Goal: Task Accomplishment & Management: Complete application form

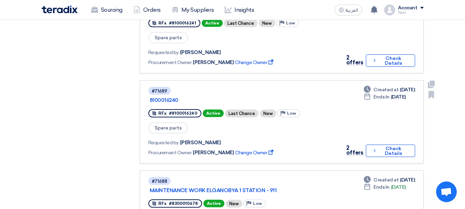
scroll to position [275, 0]
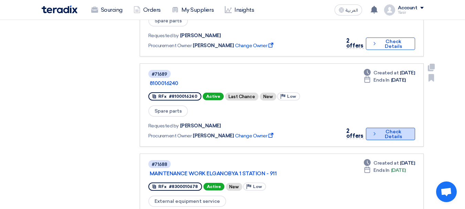
click at [382, 128] on button "Check details Check Details" at bounding box center [390, 134] width 49 height 12
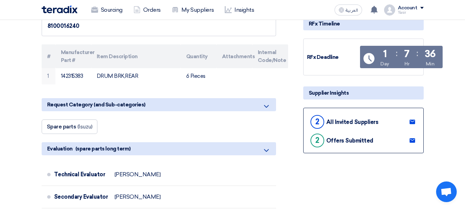
scroll to position [103, 0]
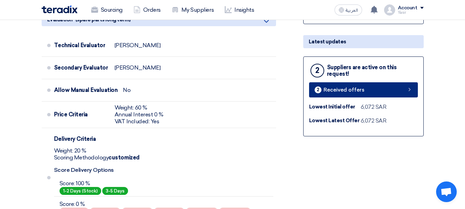
click at [368, 96] on link "2 Received offers" at bounding box center [363, 89] width 109 height 15
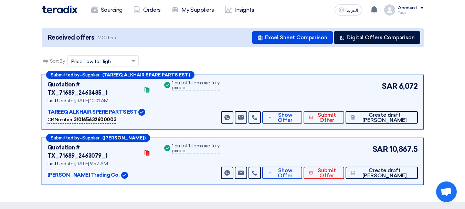
scroll to position [69, 0]
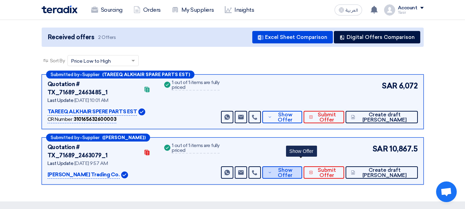
click at [296, 168] on span "Show Offer" at bounding box center [285, 173] width 23 height 10
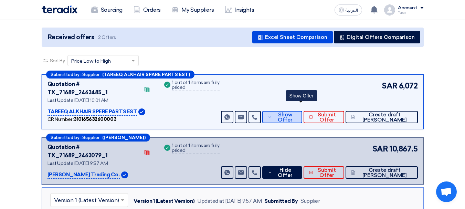
click at [296, 112] on span "Show Offer" at bounding box center [285, 117] width 23 height 10
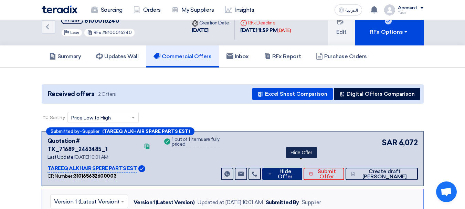
scroll to position [0, 0]
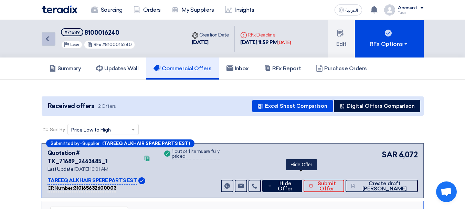
click at [45, 37] on icon "Back" at bounding box center [47, 39] width 8 height 8
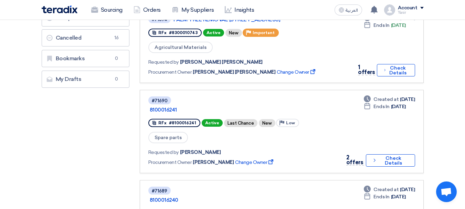
scroll to position [138, 0]
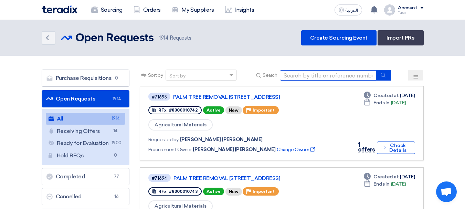
click at [298, 74] on input at bounding box center [328, 75] width 96 height 10
type input "16228"
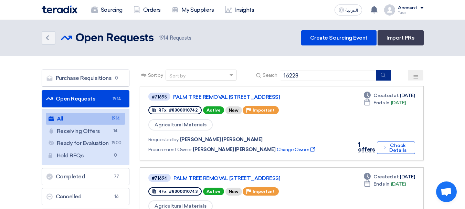
click at [385, 78] on button "submit" at bounding box center [383, 75] width 15 height 11
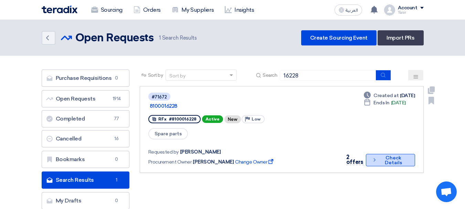
click at [393, 154] on button "Check details Check Details" at bounding box center [390, 160] width 49 height 12
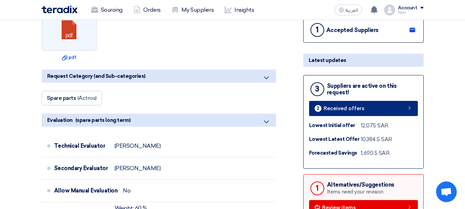
click at [355, 104] on link "2 Received offers" at bounding box center [363, 108] width 109 height 15
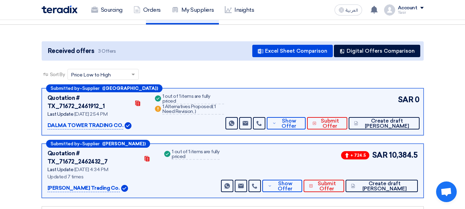
scroll to position [103, 0]
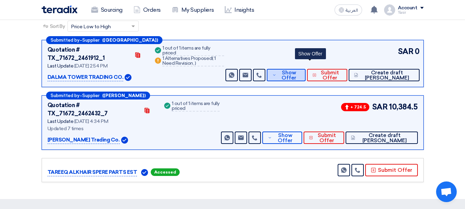
click at [276, 72] on icon at bounding box center [274, 75] width 4 height 6
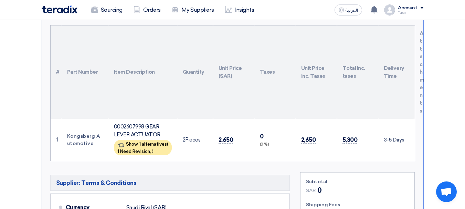
scroll to position [241, 0]
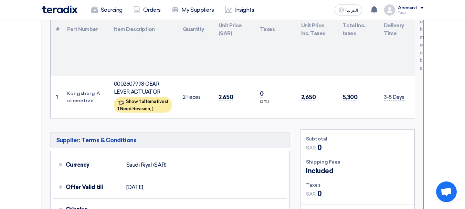
click at [235, 89] on td "2,650" at bounding box center [233, 97] width 41 height 42
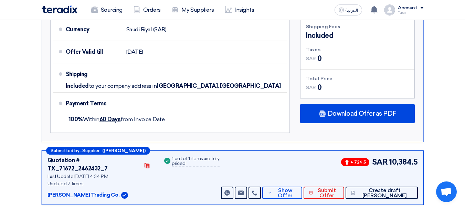
scroll to position [378, 0]
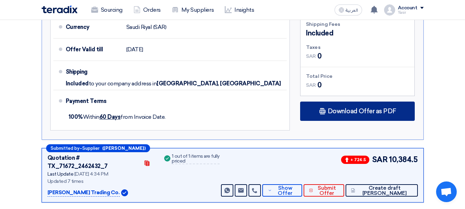
click at [336, 108] on span "Download Offer as PDF" at bounding box center [362, 111] width 68 height 6
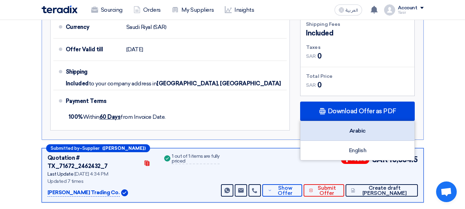
click at [340, 125] on div "Arabic" at bounding box center [357, 131] width 114 height 20
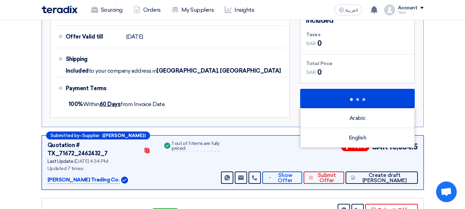
scroll to position [388, 0]
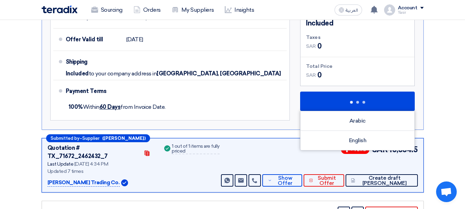
click at [179, 151] on div "Success 1 out of 1 items are fully priced" at bounding box center [191, 165] width 57 height 43
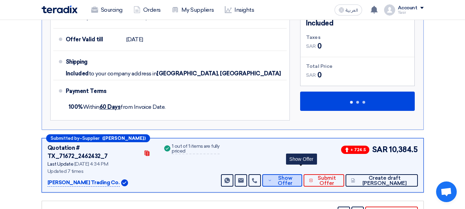
click at [293, 175] on span "Show Offer" at bounding box center [285, 180] width 23 height 10
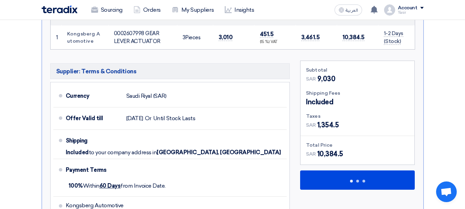
scroll to position [285, 0]
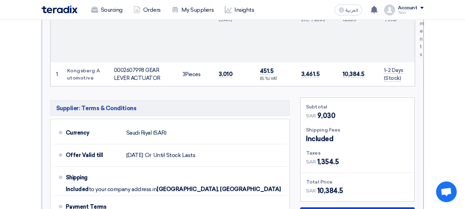
click at [293, 163] on div "Supplier: Terms & Conditions Currency Saudi Riyal (SAR) Offer Valid till 12 Oct…" at bounding box center [170, 177] width 250 height 160
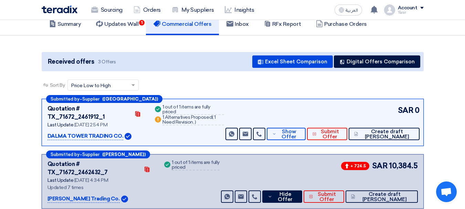
scroll to position [0, 0]
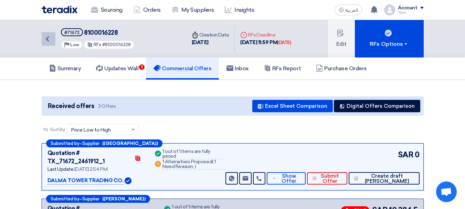
click at [47, 39] on icon "Back" at bounding box center [47, 39] width 8 height 8
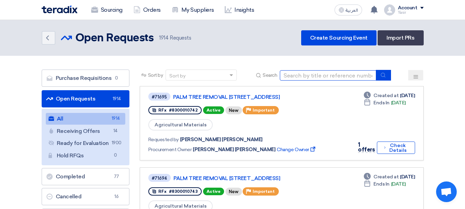
click at [331, 72] on input at bounding box center [328, 75] width 96 height 10
type input "16231"
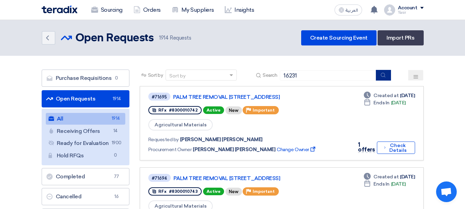
click at [389, 74] on button "submit" at bounding box center [383, 75] width 15 height 11
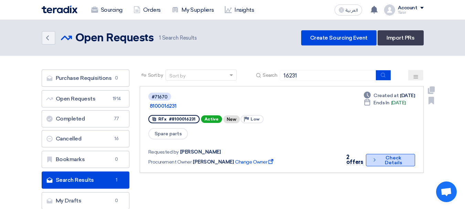
click at [370, 154] on button "Check details Check Details" at bounding box center [390, 160] width 49 height 12
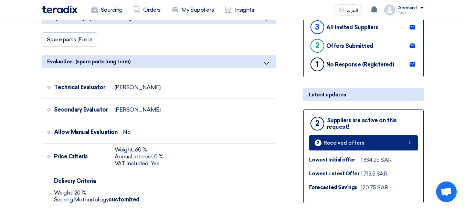
click at [347, 142] on span "Received offers" at bounding box center [343, 142] width 41 height 5
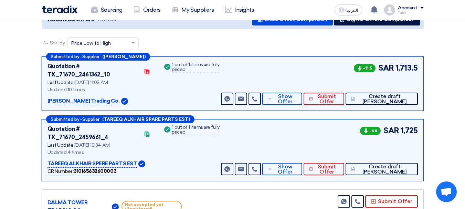
scroll to position [103, 0]
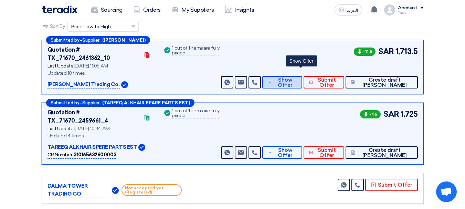
click at [296, 78] on span "Show Offer" at bounding box center [285, 82] width 23 height 10
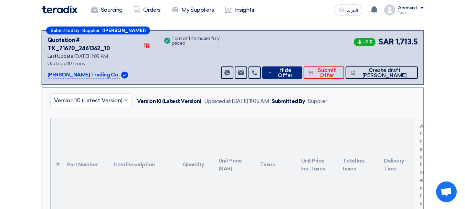
scroll to position [69, 0]
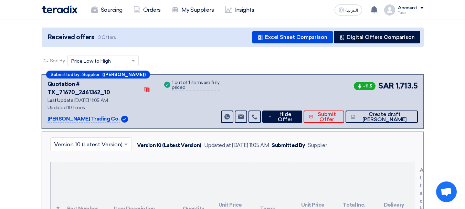
drag, startPoint x: 392, startPoint y: 84, endPoint x: 453, endPoint y: 95, distance: 62.3
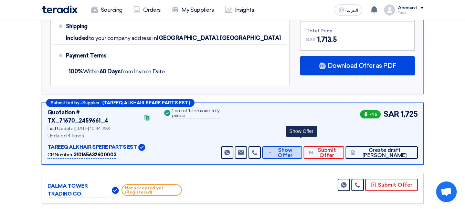
click at [290, 146] on button "Show Offer" at bounding box center [282, 152] width 40 height 12
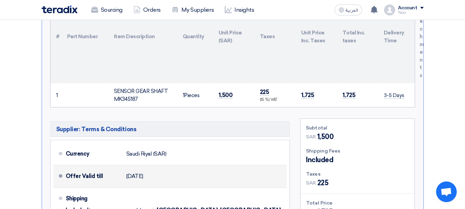
scroll to position [241, 0]
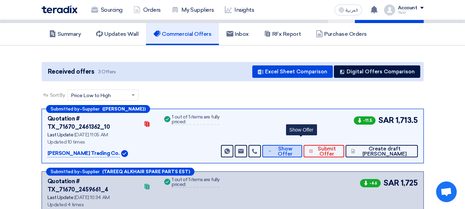
click at [296, 146] on span "Show Offer" at bounding box center [285, 151] width 23 height 10
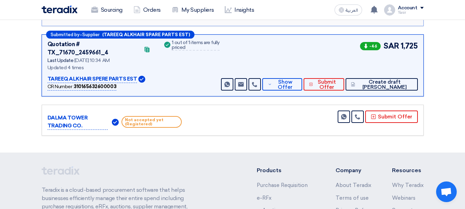
scroll to position [482, 0]
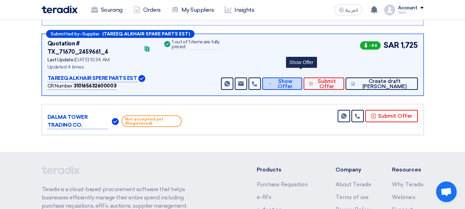
click at [296, 79] on span "Show Offer" at bounding box center [285, 84] width 23 height 10
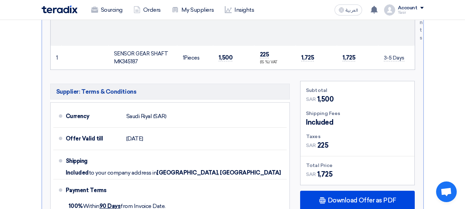
scroll to position [413, 0]
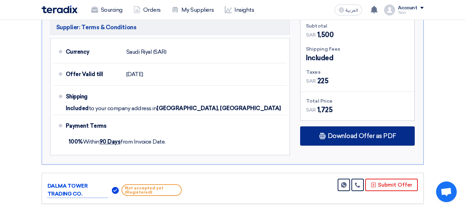
click at [356, 126] on div "Download Offer as PDF" at bounding box center [357, 135] width 115 height 19
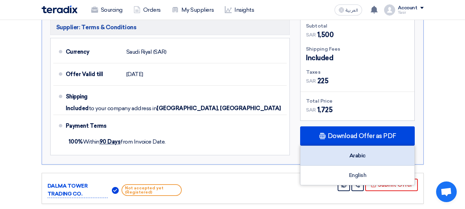
click at [353, 146] on div "Arabic" at bounding box center [357, 156] width 114 height 20
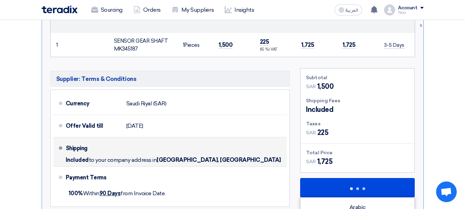
scroll to position [426, 0]
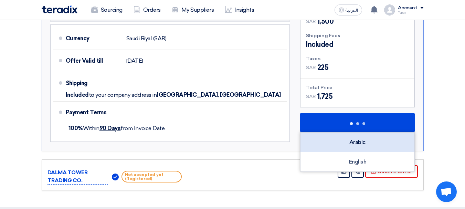
click at [364, 132] on div "Arabic" at bounding box center [357, 142] width 114 height 20
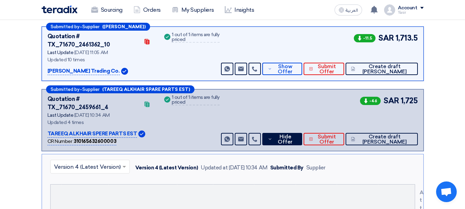
scroll to position [13, 0]
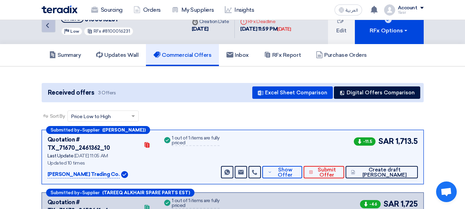
click at [44, 26] on icon "Back" at bounding box center [47, 25] width 8 height 8
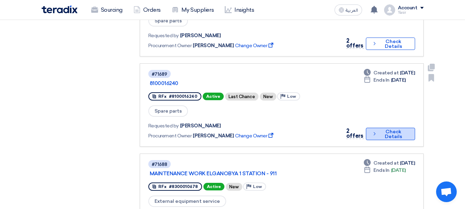
click at [383, 128] on button "Check details Check Details" at bounding box center [390, 134] width 49 height 12
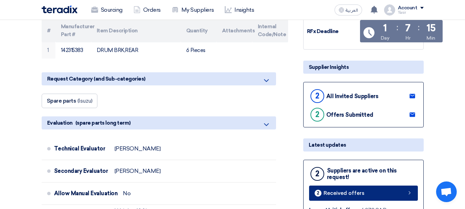
click at [354, 189] on link "2 Received offers" at bounding box center [363, 192] width 109 height 15
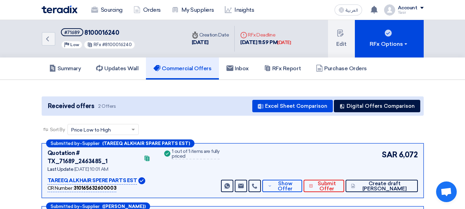
scroll to position [69, 0]
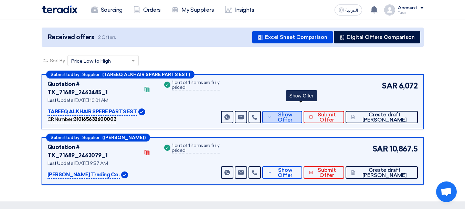
click at [296, 112] on span "Show Offer" at bounding box center [285, 117] width 23 height 10
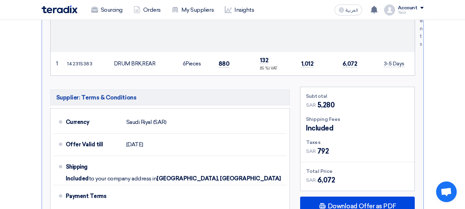
scroll to position [310, 0]
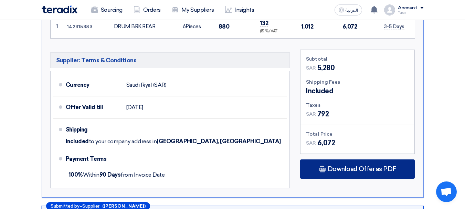
click at [362, 159] on div "Download Offer as PDF" at bounding box center [357, 168] width 115 height 19
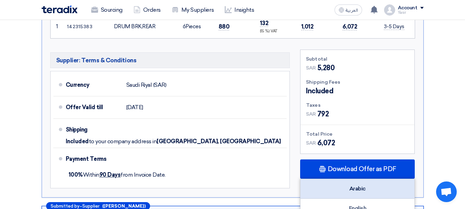
click at [361, 179] on div "Arabic" at bounding box center [357, 189] width 114 height 20
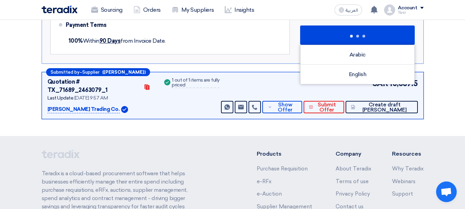
scroll to position [447, 0]
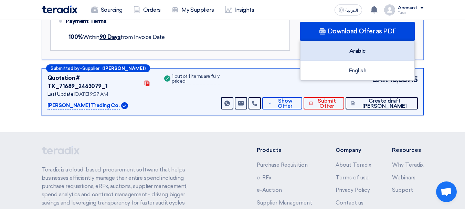
click at [349, 41] on div "Arabic" at bounding box center [357, 51] width 114 height 20
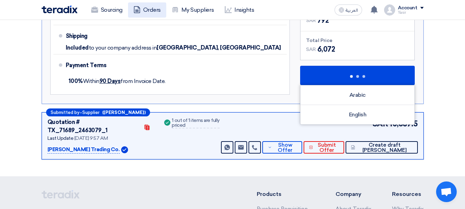
scroll to position [344, 0]
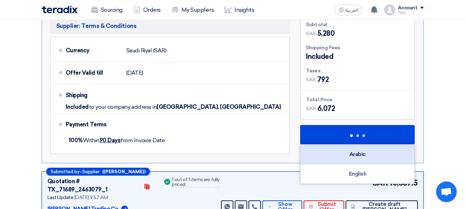
click at [376, 144] on div "Arabic" at bounding box center [357, 154] width 114 height 20
click at [362, 144] on div "Arabic" at bounding box center [357, 154] width 114 height 20
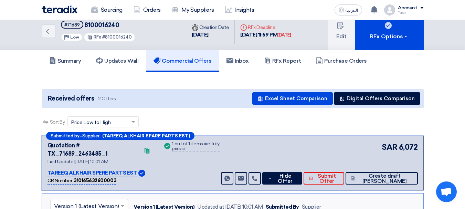
scroll to position [0, 0]
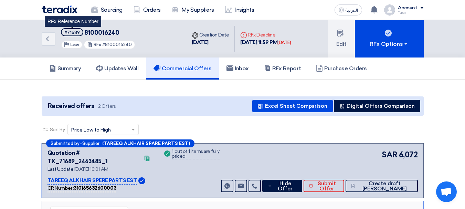
click at [70, 30] on div "#71689" at bounding box center [71, 32] width 15 height 4
click at [95, 29] on h5 "#71689 8100016240" at bounding box center [98, 32] width 75 height 9
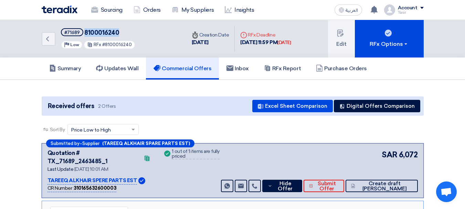
click at [95, 29] on h5 "#71689 8100016240" at bounding box center [98, 32] width 75 height 9
copy span "8100016240"
click at [49, 39] on icon "Back" at bounding box center [47, 39] width 8 height 8
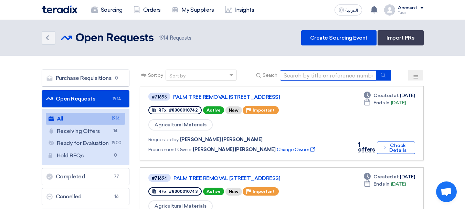
click at [294, 77] on input at bounding box center [328, 75] width 96 height 10
paste input "8100016243"
type input "8100016243"
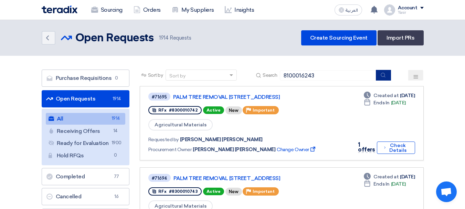
click at [385, 78] on button "submit" at bounding box center [383, 75] width 15 height 11
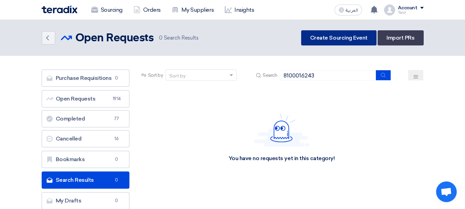
click at [325, 36] on link "Create Sourcing Event" at bounding box center [338, 37] width 75 height 15
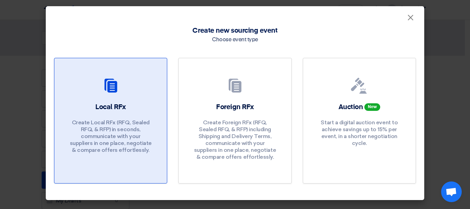
click at [81, 79] on div at bounding box center [111, 86] width 96 height 19
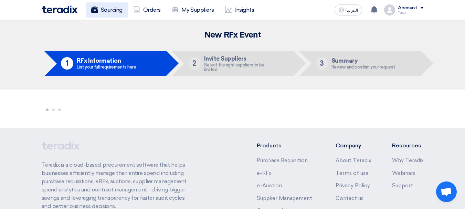
click at [104, 8] on link "Sourcing" at bounding box center [107, 9] width 42 height 15
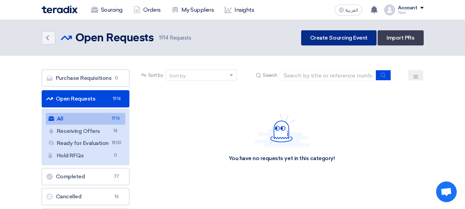
click at [367, 37] on link "Create Sourcing Event" at bounding box center [338, 37] width 75 height 15
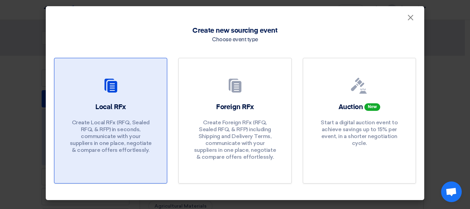
click at [92, 129] on p "Create Local RFx (RFQ, Sealed RFQ, & RFP) in seconds, communicate with your sup…" at bounding box center [110, 136] width 83 height 34
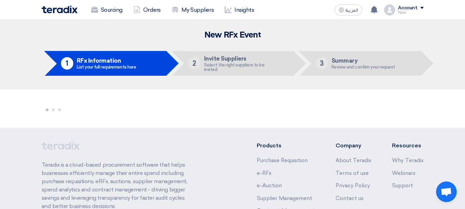
drag, startPoint x: 209, startPoint y: 58, endPoint x: 261, endPoint y: 85, distance: 58.6
click at [271, 82] on header "New RFx Event 1 RFx Information List your full requirements here 2 Invite Suppl…" at bounding box center [232, 54] width 465 height 69
click at [205, 57] on h5 "Invite Suppliers" at bounding box center [240, 58] width 73 height 6
click at [363, 70] on li "3 Summary Review and confirm your request" at bounding box center [360, 63] width 122 height 25
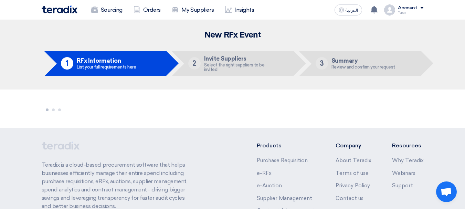
click at [350, 63] on h5 "Summary" at bounding box center [363, 60] width 64 height 6
click at [324, 64] on div "3" at bounding box center [321, 63] width 12 height 12
click at [341, 64] on div "Summary Review and confirm your request" at bounding box center [363, 63] width 64 height 12
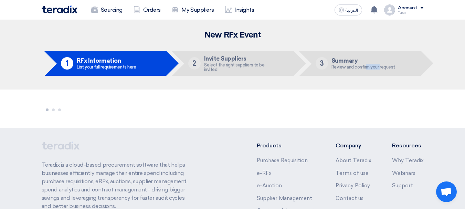
click at [341, 64] on div "Summary Review and confirm your request" at bounding box center [363, 63] width 64 height 12
click at [341, 61] on h5 "Summary" at bounding box center [363, 60] width 64 height 6
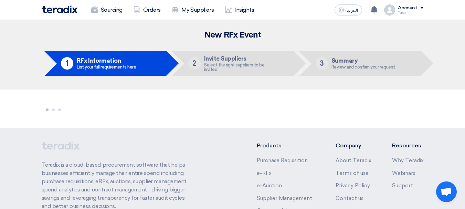
click at [335, 68] on div "Review and confirm your request" at bounding box center [363, 67] width 64 height 4
click at [111, 9] on link "Sourcing" at bounding box center [107, 9] width 42 height 15
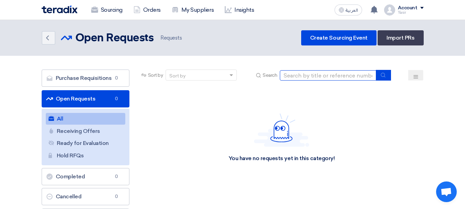
click at [344, 72] on input at bounding box center [328, 75] width 96 height 10
paste input "8100016243"
type input "8100016243"
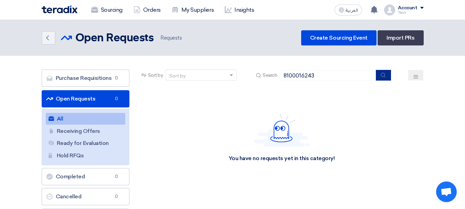
click at [382, 76] on icon "submit" at bounding box center [383, 75] width 6 height 6
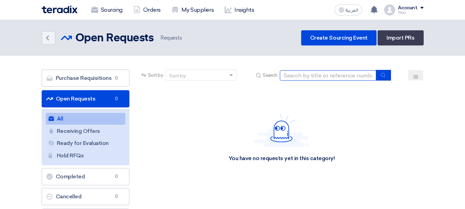
click at [295, 77] on input at bounding box center [328, 75] width 96 height 10
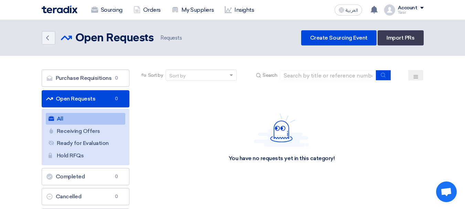
click at [159, 40] on span "Requests" at bounding box center [170, 38] width 23 height 8
click at [50, 35] on icon "Back" at bounding box center [47, 38] width 8 height 8
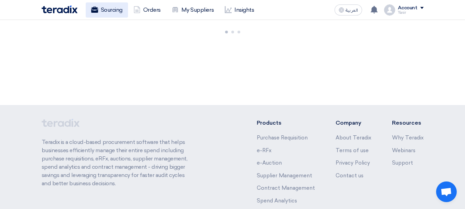
click at [92, 9] on use at bounding box center [94, 10] width 7 height 6
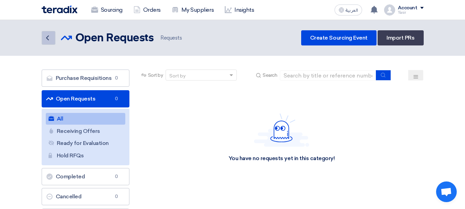
click at [48, 40] on icon "Back" at bounding box center [47, 38] width 8 height 8
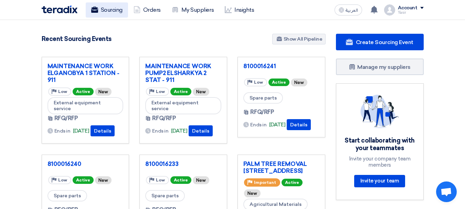
click at [122, 13] on link "Sourcing" at bounding box center [107, 9] width 42 height 15
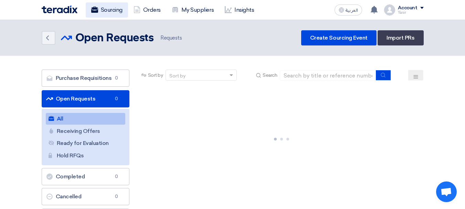
click at [120, 11] on link "Sourcing" at bounding box center [107, 9] width 42 height 15
click at [109, 6] on link "Sourcing" at bounding box center [107, 9] width 42 height 15
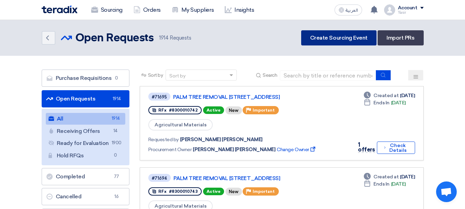
click at [343, 45] on link "Create Sourcing Event" at bounding box center [338, 37] width 75 height 15
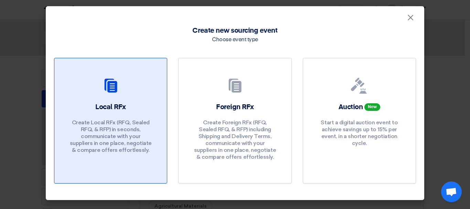
click at [88, 108] on div "Local RFx Create Local RFx (RFQ, Sealed RFQ, & RFP) in seconds, communicate wit…" at bounding box center [111, 129] width 96 height 55
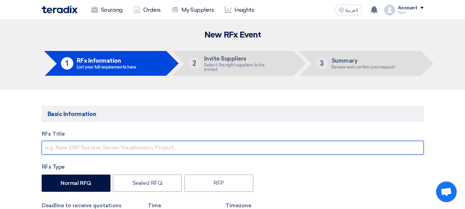
click at [77, 149] on input "text" at bounding box center [233, 148] width 382 height 14
paste input "8100016243"
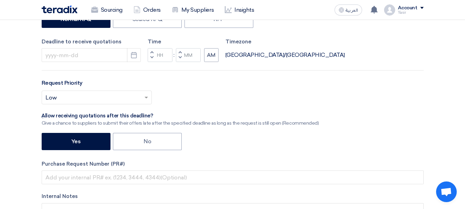
scroll to position [172, 0]
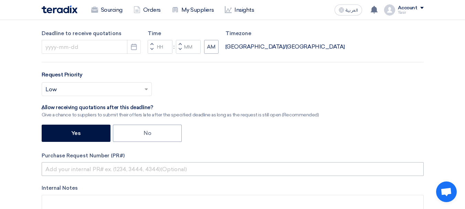
type input "8100016243"
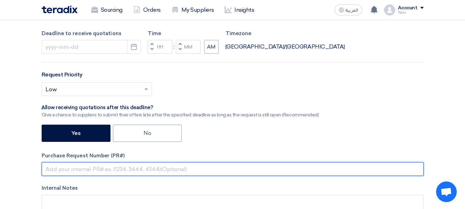
click at [90, 171] on input "text" at bounding box center [233, 169] width 382 height 14
paste input "8100016243"
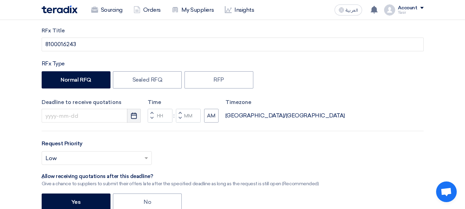
type input "8100016243"
click at [131, 116] on use "button" at bounding box center [134, 115] width 6 height 6
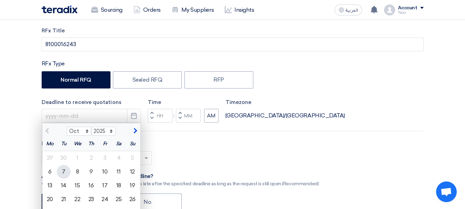
click at [63, 172] on div "7" at bounding box center [64, 172] width 14 height 14
type input "[DATE]"
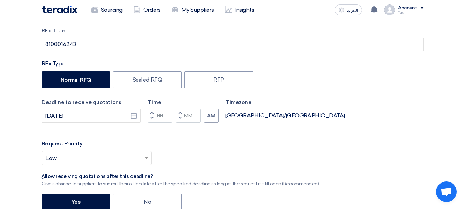
click at [152, 118] on span "button" at bounding box center [151, 118] width 2 height 4
type input "11"
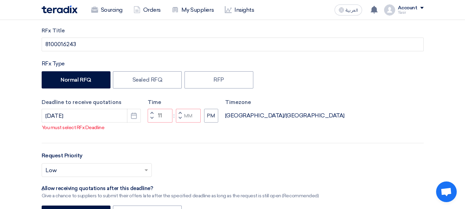
click at [179, 115] on span "button" at bounding box center [180, 113] width 2 height 4
type input "01"
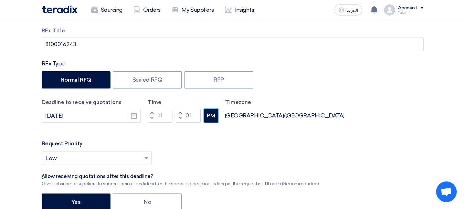
click at [208, 118] on button "PM" at bounding box center [211, 116] width 14 height 14
click at [153, 110] on button "Increment hours" at bounding box center [152, 113] width 8 height 9
type input "12"
click at [182, 118] on button "Decrement minutes" at bounding box center [180, 118] width 8 height 9
type input "00"
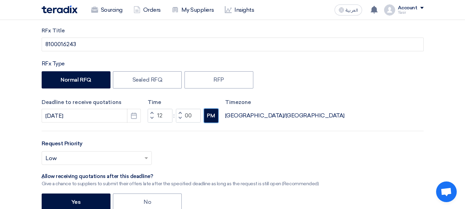
click at [209, 120] on button "PM" at bounding box center [211, 116] width 14 height 14
click at [149, 118] on button "Decrement hours" at bounding box center [152, 118] width 8 height 9
click at [181, 114] on button "Decrement minutes" at bounding box center [180, 118] width 8 height 9
type input "10"
type input "59"
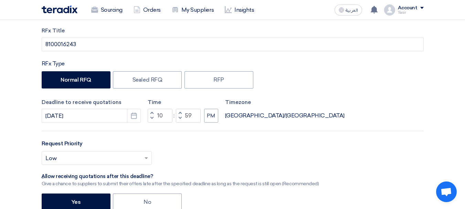
click at [152, 114] on span "button" at bounding box center [151, 113] width 2 height 4
type input "11"
click at [182, 119] on button "Decrement minutes" at bounding box center [180, 118] width 8 height 9
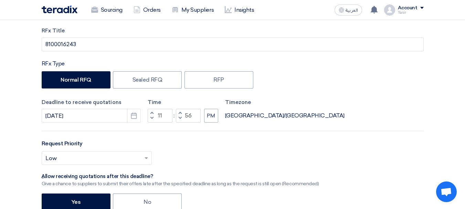
click at [182, 119] on button "Decrement minutes" at bounding box center [180, 118] width 8 height 9
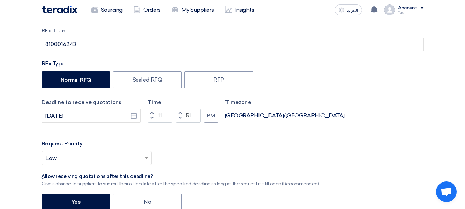
click at [182, 119] on button "Decrement minutes" at bounding box center [180, 118] width 8 height 9
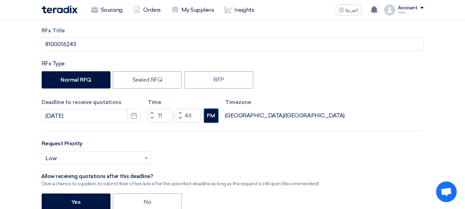
click at [212, 117] on button "PM" at bounding box center [211, 116] width 14 height 14
click at [179, 118] on span "button" at bounding box center [180, 118] width 2 height 4
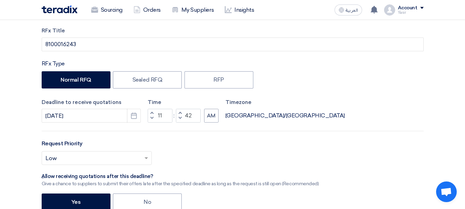
click at [179, 118] on span "button" at bounding box center [180, 118] width 2 height 4
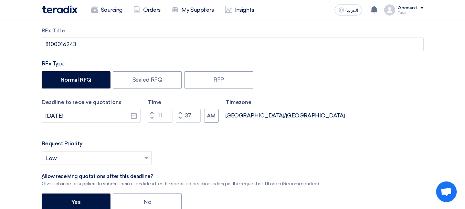
click at [179, 118] on span "button" at bounding box center [180, 118] width 2 height 4
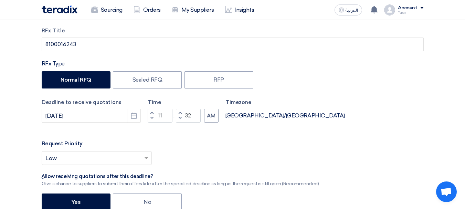
click at [179, 118] on span "button" at bounding box center [180, 118] width 2 height 4
type input "30"
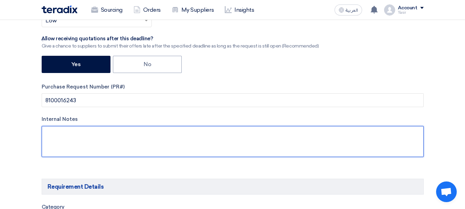
click at [91, 134] on textarea at bounding box center [233, 141] width 382 height 31
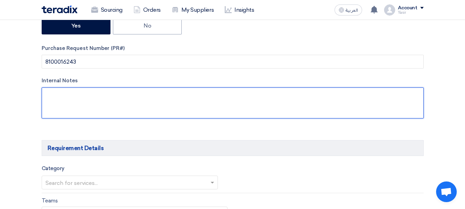
scroll to position [344, 0]
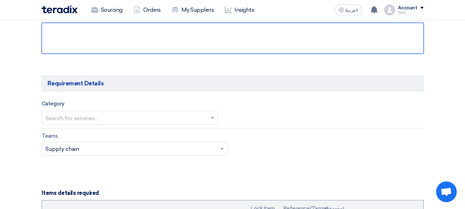
click at [103, 111] on div "Search for services..." at bounding box center [130, 118] width 176 height 14
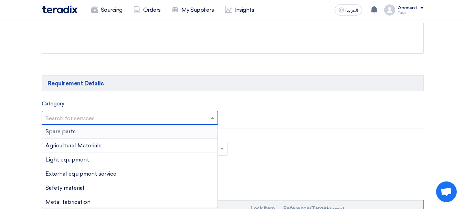
click at [75, 130] on span "Spare parts" at bounding box center [60, 131] width 30 height 7
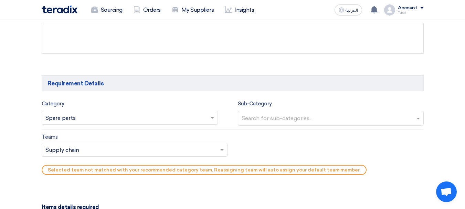
click at [279, 109] on div "Sub-Category Search for sub-categories..." at bounding box center [331, 112] width 186 height 26
click at [279, 117] on input "text" at bounding box center [332, 118] width 180 height 11
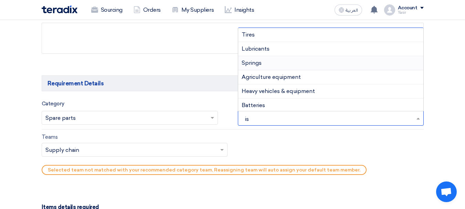
type input "isu"
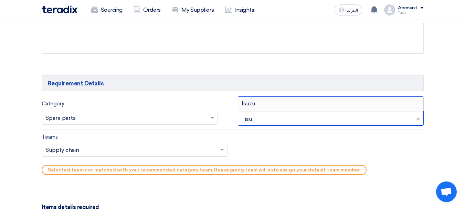
click at [251, 103] on span "Isuzu" at bounding box center [248, 103] width 13 height 7
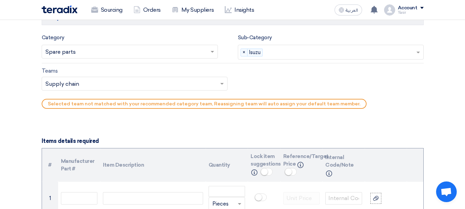
scroll to position [413, 0]
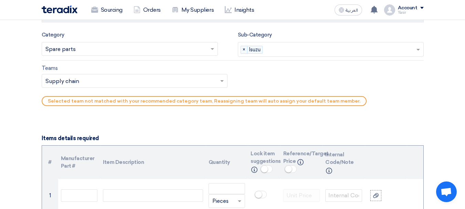
click at [103, 80] on input "text" at bounding box center [130, 81] width 171 height 11
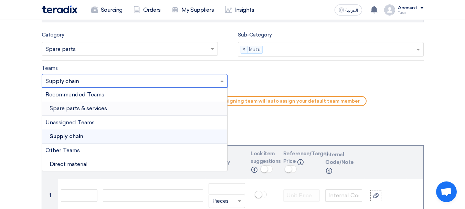
click at [75, 108] on span "Spare parts & services" at bounding box center [78, 108] width 57 height 7
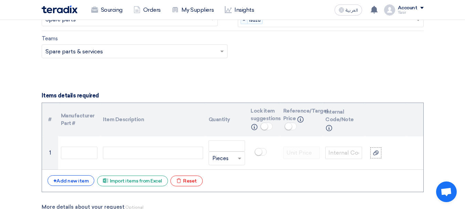
scroll to position [482, 0]
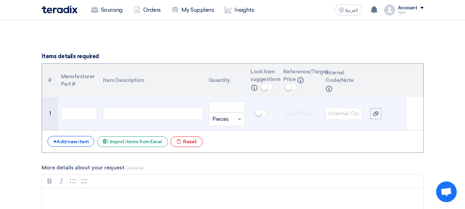
click at [147, 109] on div at bounding box center [153, 113] width 100 height 12
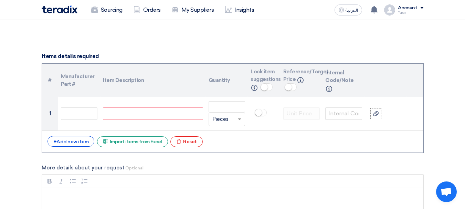
paste div
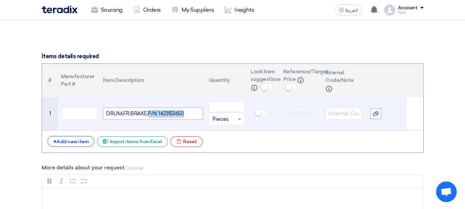
drag, startPoint x: 147, startPoint y: 115, endPoint x: 237, endPoint y: 119, distance: 89.9
click at [237, 119] on tr "1 DRUM,FR,BRAKE,P/N: 1423153650 Unit × Pieces" at bounding box center [232, 113] width 381 height 33
click at [160, 112] on div "DRUM,[GEOGRAPHIC_DATA],BRAKE," at bounding box center [153, 113] width 100 height 12
click at [94, 113] on input "text" at bounding box center [79, 113] width 37 height 12
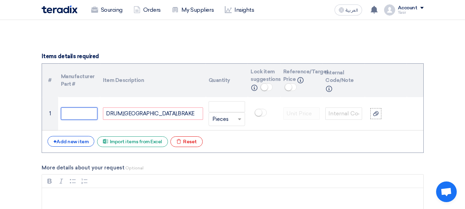
paste input "P/N: 1423153650"
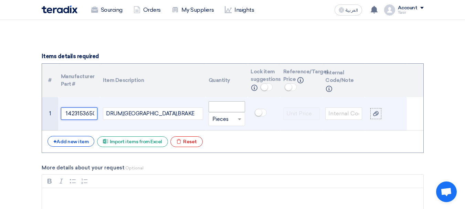
type input "P/N: 1423153650"
click at [231, 108] on input "number" at bounding box center [226, 106] width 37 height 11
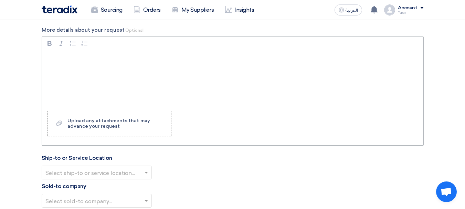
scroll to position [688, 0]
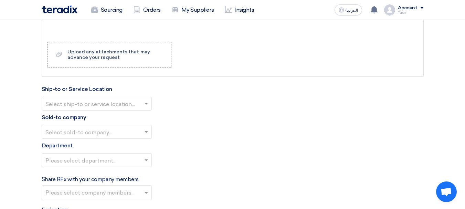
type input "6"
click at [99, 100] on input "text" at bounding box center [93, 104] width 96 height 11
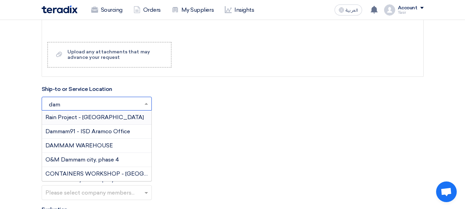
type input "damm"
click at [72, 142] on div "DAMMAM WAREHOUSE" at bounding box center [96, 146] width 109 height 14
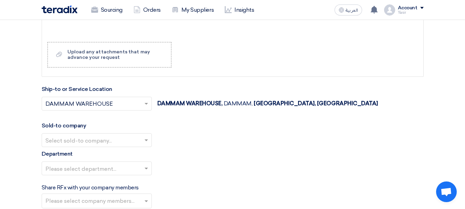
click at [99, 141] on input "text" at bounding box center [93, 140] width 96 height 11
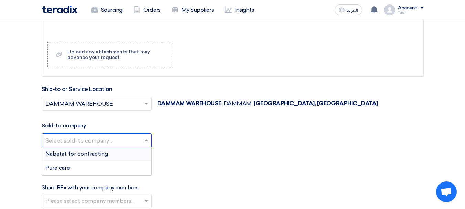
click at [82, 152] on span "Nabatat for contracting" at bounding box center [76, 153] width 63 height 7
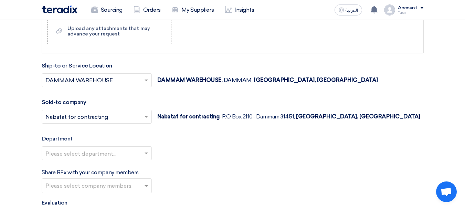
scroll to position [722, 0]
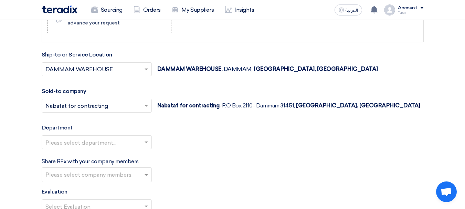
click at [81, 140] on input "text" at bounding box center [93, 142] width 96 height 11
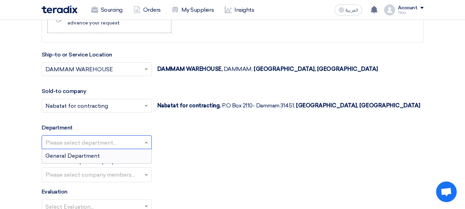
click at [75, 154] on span "General Department" at bounding box center [72, 155] width 54 height 7
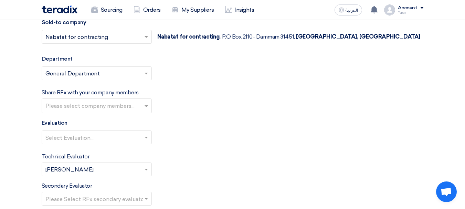
scroll to position [860, 0]
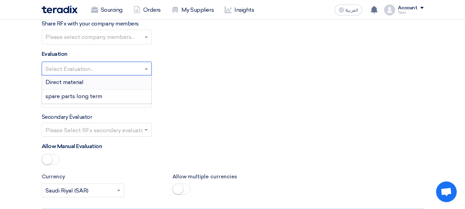
click at [68, 68] on input "text" at bounding box center [93, 69] width 96 height 11
click at [74, 92] on div "spare parts long term" at bounding box center [96, 96] width 109 height 14
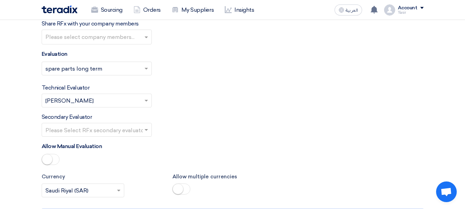
scroll to position [894, 0]
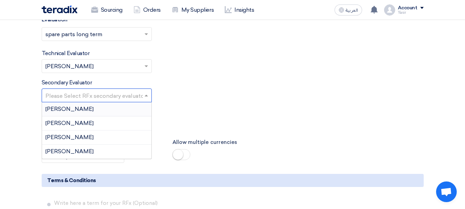
click at [90, 93] on input "text" at bounding box center [93, 95] width 96 height 11
click at [61, 149] on span "[PERSON_NAME]" at bounding box center [69, 151] width 48 height 7
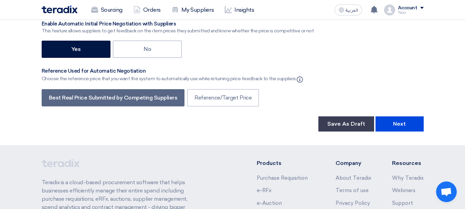
scroll to position [1170, 0]
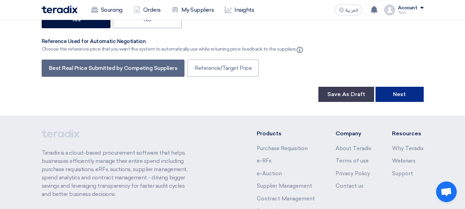
click at [393, 96] on button "Next" at bounding box center [399, 94] width 48 height 15
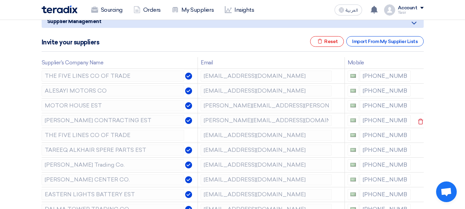
scroll to position [103, 0]
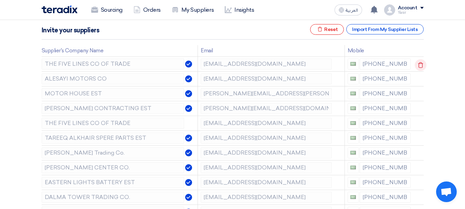
click at [420, 63] on use at bounding box center [420, 65] width 5 height 6
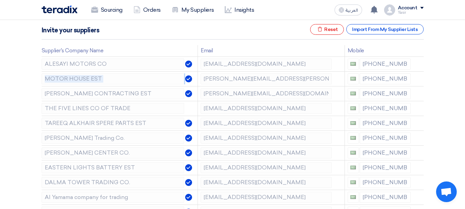
click at [0, 0] on use at bounding box center [0, 0] width 0 height 0
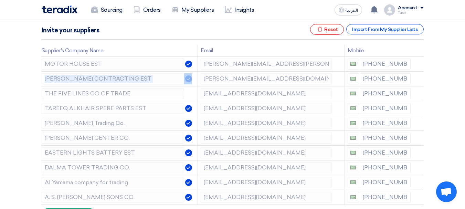
click at [0, 0] on use at bounding box center [0, 0] width 0 height 0
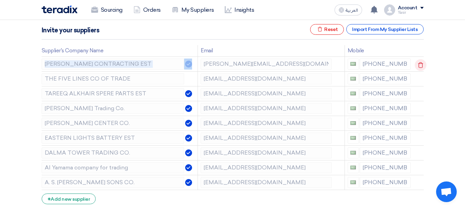
click at [420, 63] on use at bounding box center [420, 65] width 5 height 6
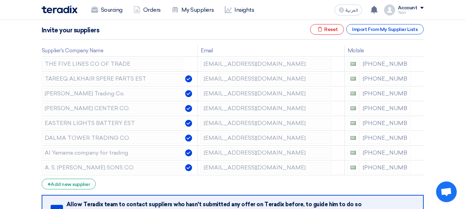
click at [0, 0] on use at bounding box center [0, 0] width 0 height 0
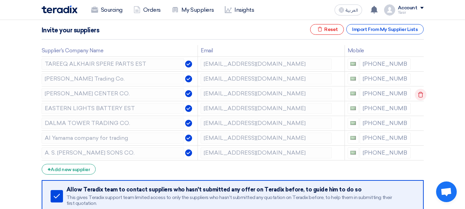
click at [419, 95] on icon at bounding box center [421, 95] width 12 height 12
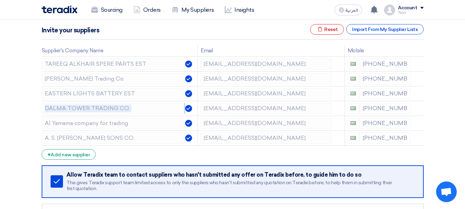
click at [0, 0] on icon at bounding box center [0, 0] width 0 height 0
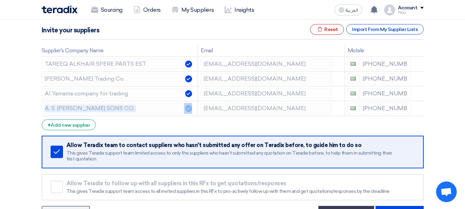
click at [0, 0] on icon at bounding box center [0, 0] width 0 height 0
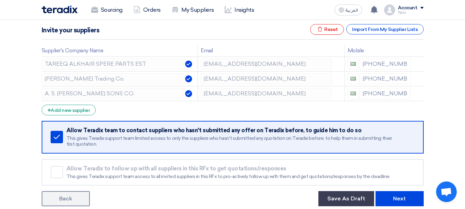
click at [0, 0] on icon at bounding box center [0, 0] width 0 height 0
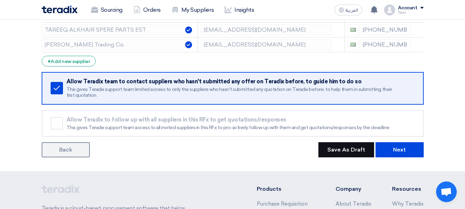
scroll to position [138, 0]
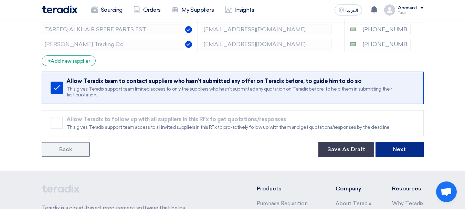
click at [384, 143] on button "Next" at bounding box center [399, 149] width 48 height 15
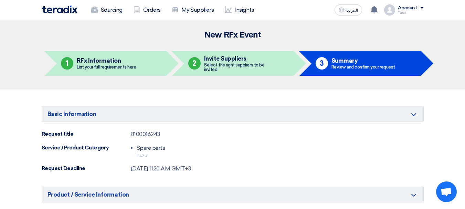
click at [148, 135] on div "8100016243" at bounding box center [145, 134] width 29 height 8
copy div "8100016243"
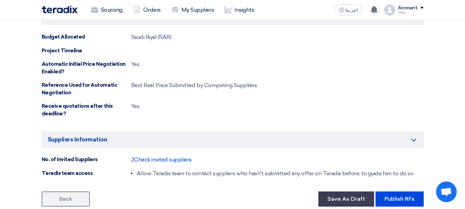
scroll to position [378, 0]
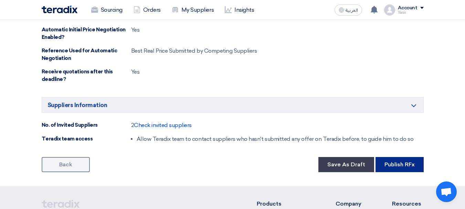
click at [391, 166] on button "Publish RFx" at bounding box center [399, 164] width 48 height 15
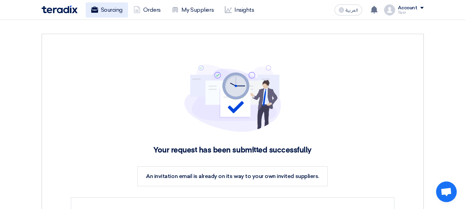
click at [110, 13] on link "Sourcing" at bounding box center [107, 9] width 42 height 15
